Goal: Transaction & Acquisition: Purchase product/service

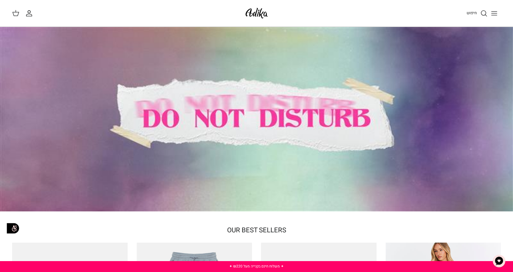
click at [492, 13] on icon "Toggle menu" at bounding box center [494, 13] width 7 height 7
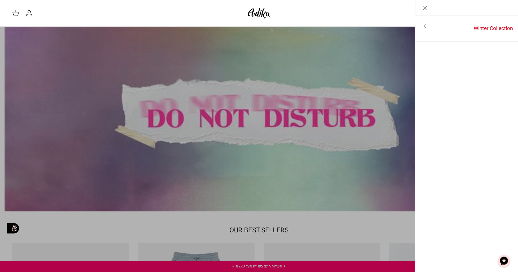
click at [424, 28] on icon "Toggle menu" at bounding box center [424, 25] width 7 height 7
click at [496, 25] on link "לכל הפריטים" at bounding box center [466, 26] width 97 height 15
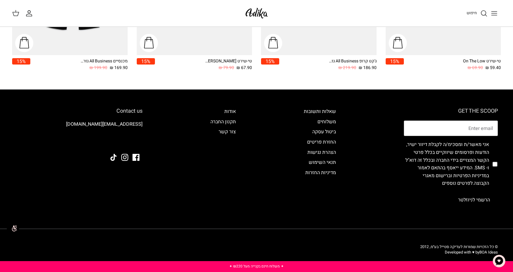
scroll to position [939, 0]
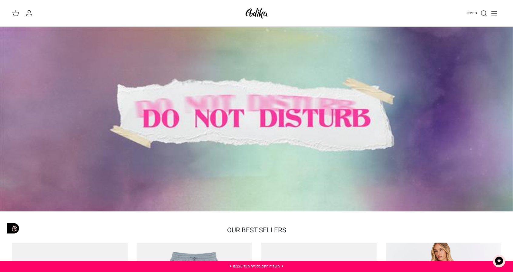
click at [469, 12] on span "חיפוש" at bounding box center [472, 13] width 10 height 6
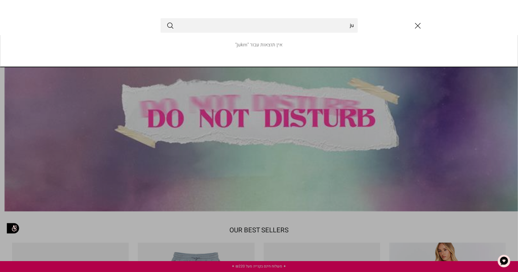
type input "j"
type input "חולצה"
click at [167, 22] on button "Submit" at bounding box center [170, 26] width 7 height 8
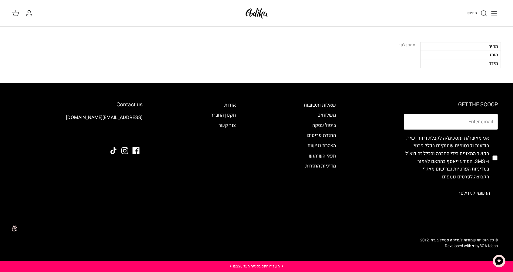
click at [497, 16] on icon "Toggle menu" at bounding box center [494, 13] width 7 height 7
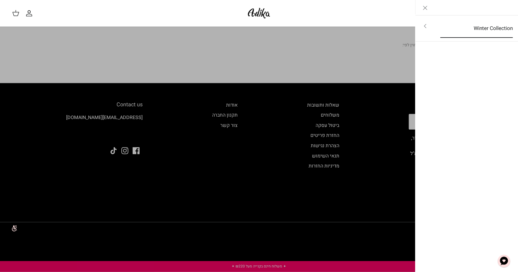
click at [449, 28] on link "Winter Collection" at bounding box center [476, 28] width 83 height 19
click at [485, 26] on link "לכל הפריטים" at bounding box center [466, 26] width 97 height 15
